Goal: Transaction & Acquisition: Book appointment/travel/reservation

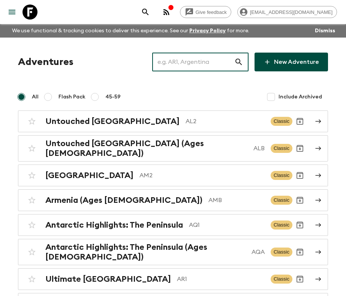
click at [201, 57] on input "text" at bounding box center [193, 61] width 82 height 21
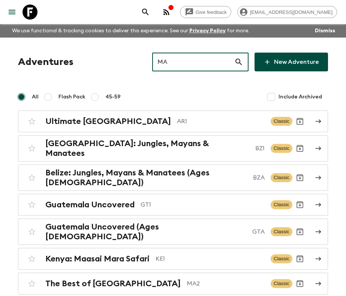
type input "M"
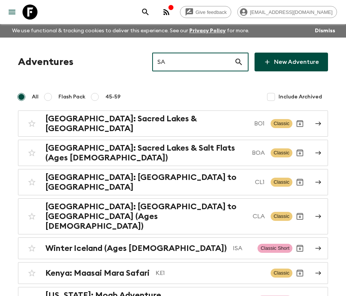
type input "S"
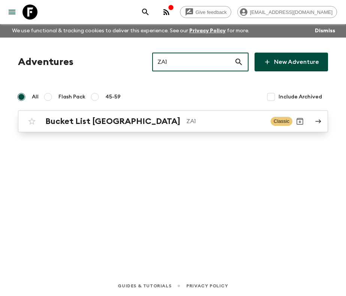
type input "ZA1"
click at [170, 114] on div "Bucket List [GEOGRAPHIC_DATA] ZA1 Classic" at bounding box center [158, 121] width 268 height 15
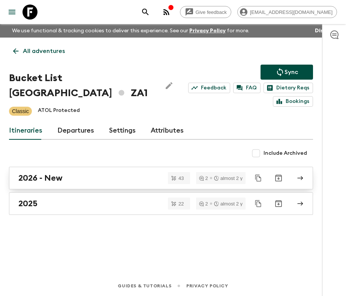
click at [92, 183] on link "2026 - New" at bounding box center [161, 178] width 304 height 23
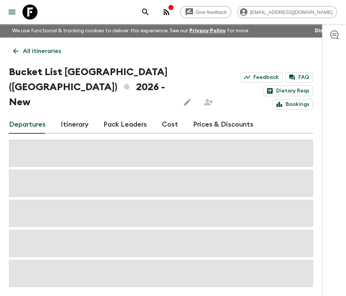
click at [165, 116] on link "Cost" at bounding box center [170, 125] width 16 height 18
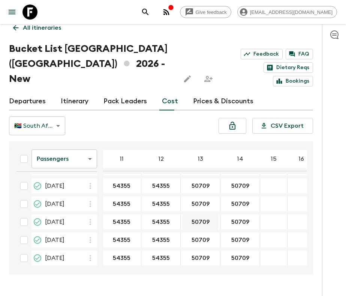
scroll to position [686, 336]
